Goal: Feedback & Contribution: Contribute content

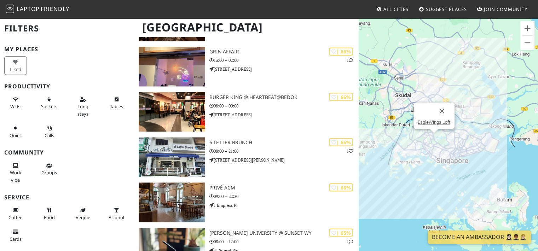
scroll to position [3944, 0]
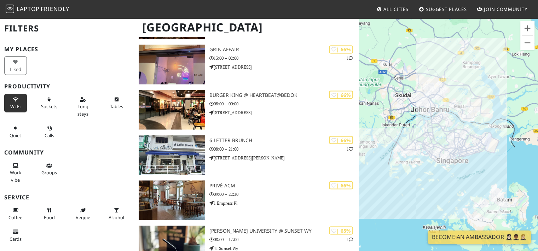
click at [17, 99] on icon at bounding box center [16, 100] width 6 height 5
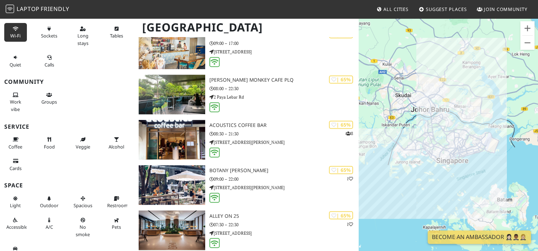
scroll to position [73, 0]
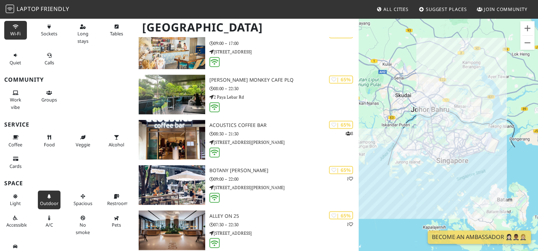
click at [56, 196] on button "Outdoor" at bounding box center [49, 200] width 23 height 19
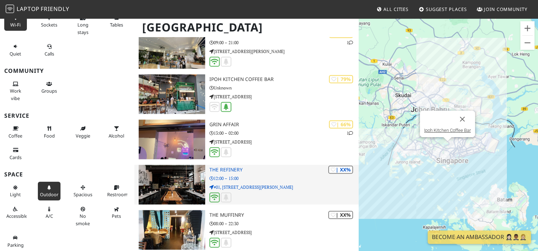
scroll to position [3745, 0]
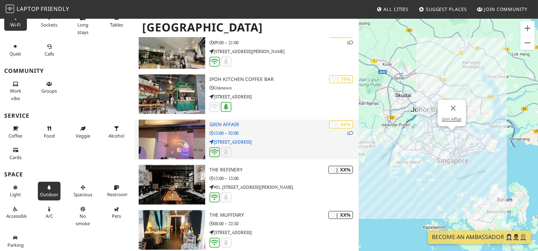
click at [170, 128] on img at bounding box center [172, 140] width 66 height 40
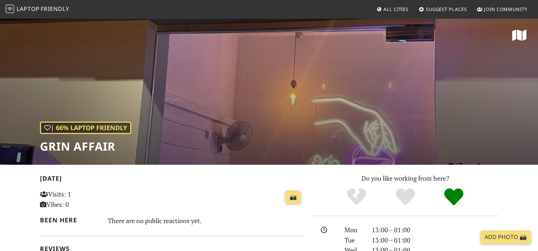
click at [300, 131] on div "| 66% Laptop Friendly Grin Affair" at bounding box center [269, 91] width 538 height 147
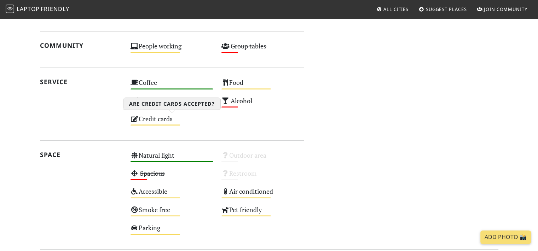
scroll to position [379, 0]
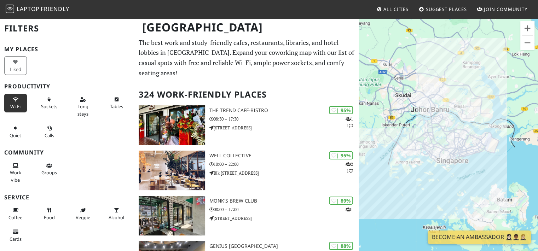
click at [13, 98] on icon at bounding box center [16, 100] width 6 height 5
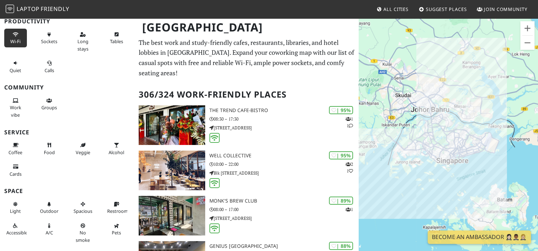
scroll to position [67, 0]
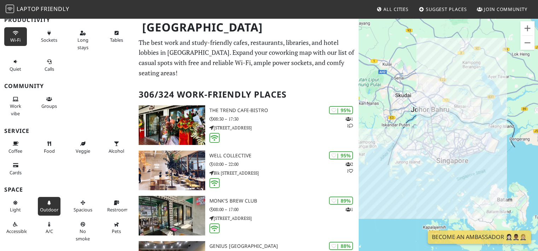
click at [47, 201] on icon at bounding box center [49, 203] width 6 height 5
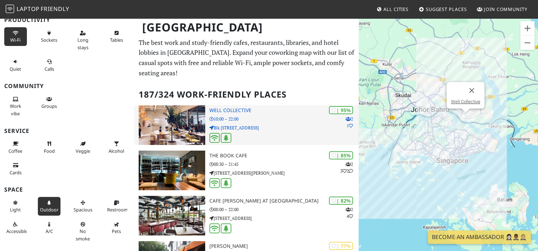
click at [212, 114] on div "| 95% 2 1 Well Collective 10:00 – 22:00 Blk 418 Northshore Drive 02-11/12, 418 …" at bounding box center [284, 125] width 150 height 40
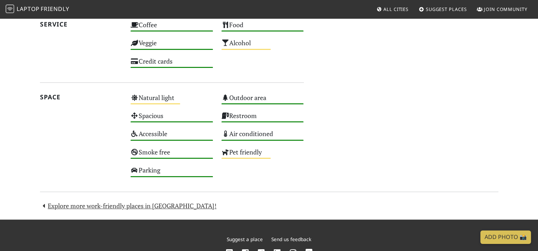
scroll to position [422, 0]
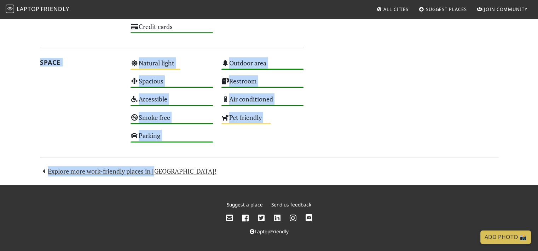
drag, startPoint x: 156, startPoint y: 176, endPoint x: 61, endPoint y: 44, distance: 162.0
drag, startPoint x: 61, startPoint y: 44, endPoint x: 89, endPoint y: 114, distance: 75.4
click at [89, 114] on div "Space" at bounding box center [81, 102] width 91 height 91
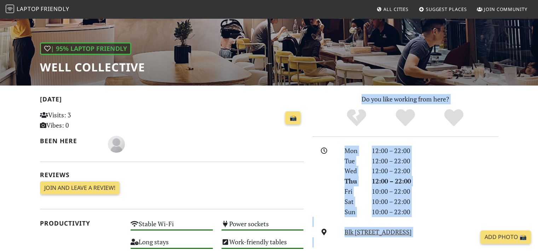
scroll to position [0, 0]
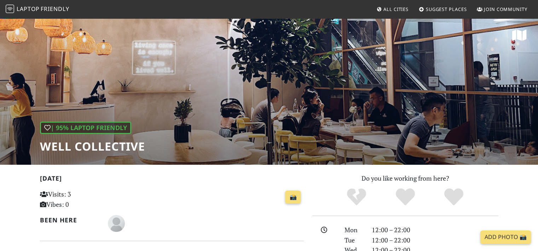
click at [196, 140] on div "| 95% Laptop Friendly Well Collective" at bounding box center [269, 91] width 538 height 147
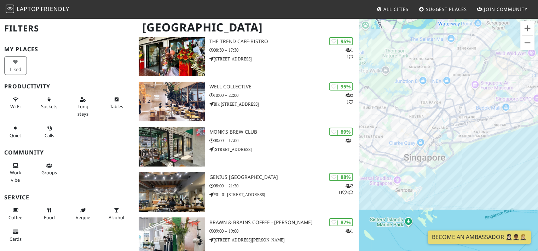
click at [443, 12] on link "Suggest Places" at bounding box center [443, 9] width 54 height 13
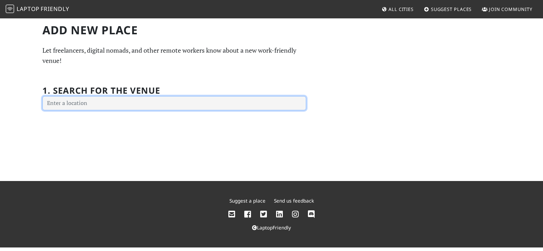
click at [214, 104] on input "text" at bounding box center [174, 103] width 264 height 14
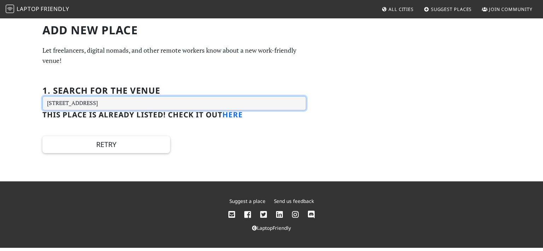
type input "[STREET_ADDRESS]"
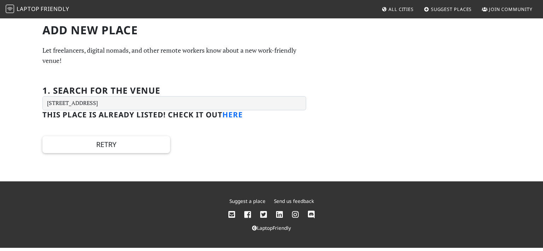
click at [240, 116] on link "here" at bounding box center [233, 115] width 21 height 10
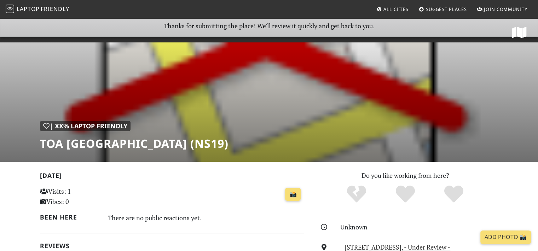
scroll to position [4, 0]
